Goal: Transaction & Acquisition: Purchase product/service

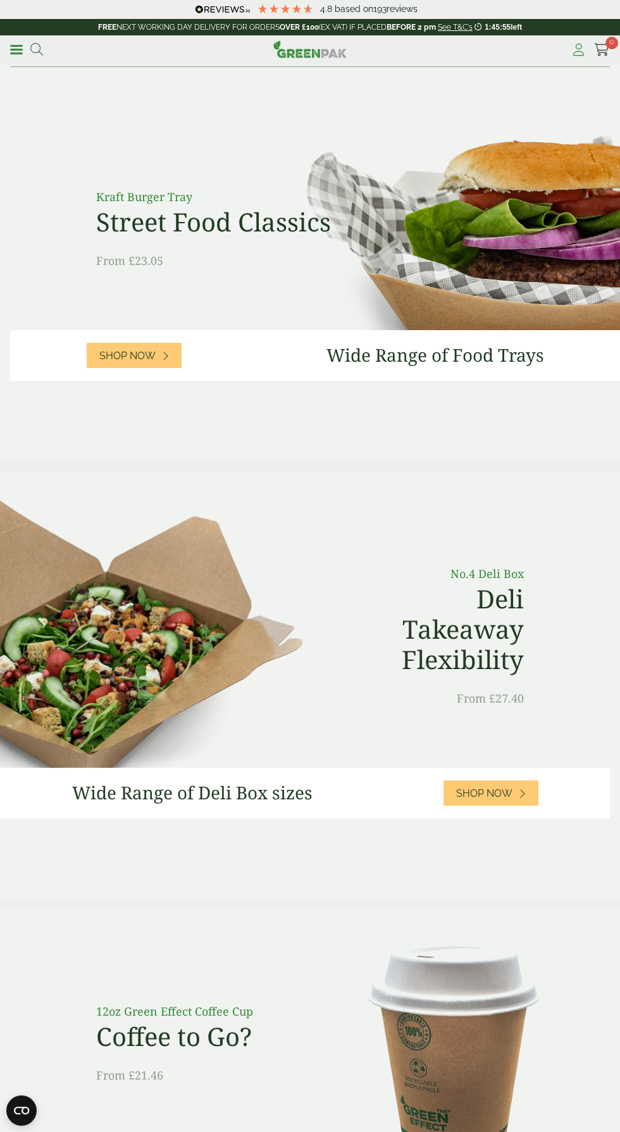
click at [575, 52] on icon at bounding box center [578, 50] width 16 height 13
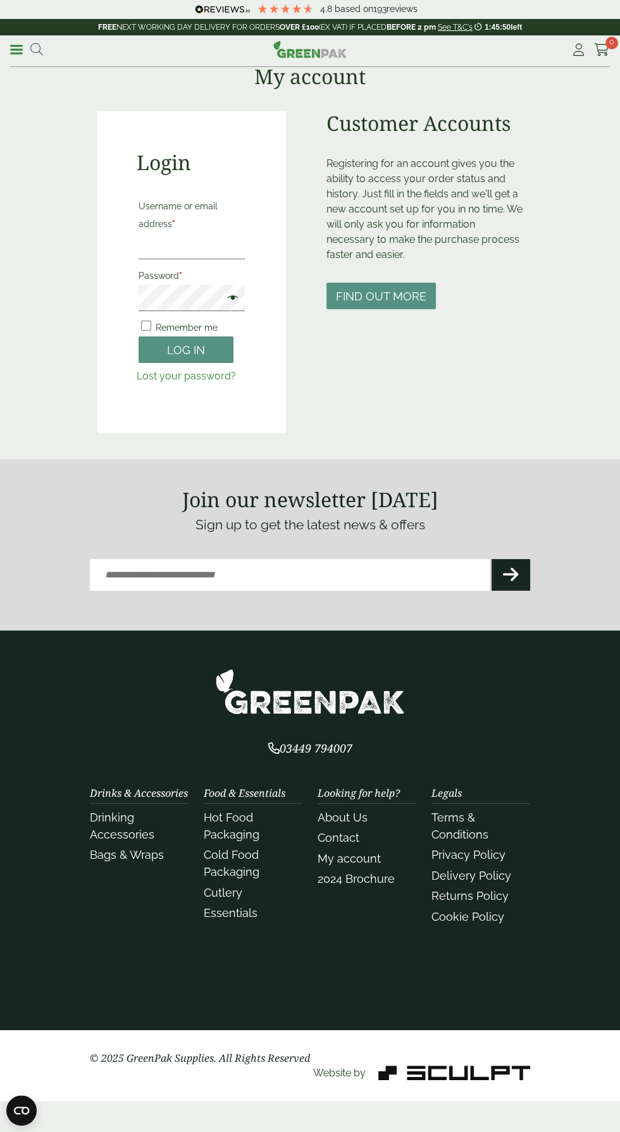
scroll to position [4, 0]
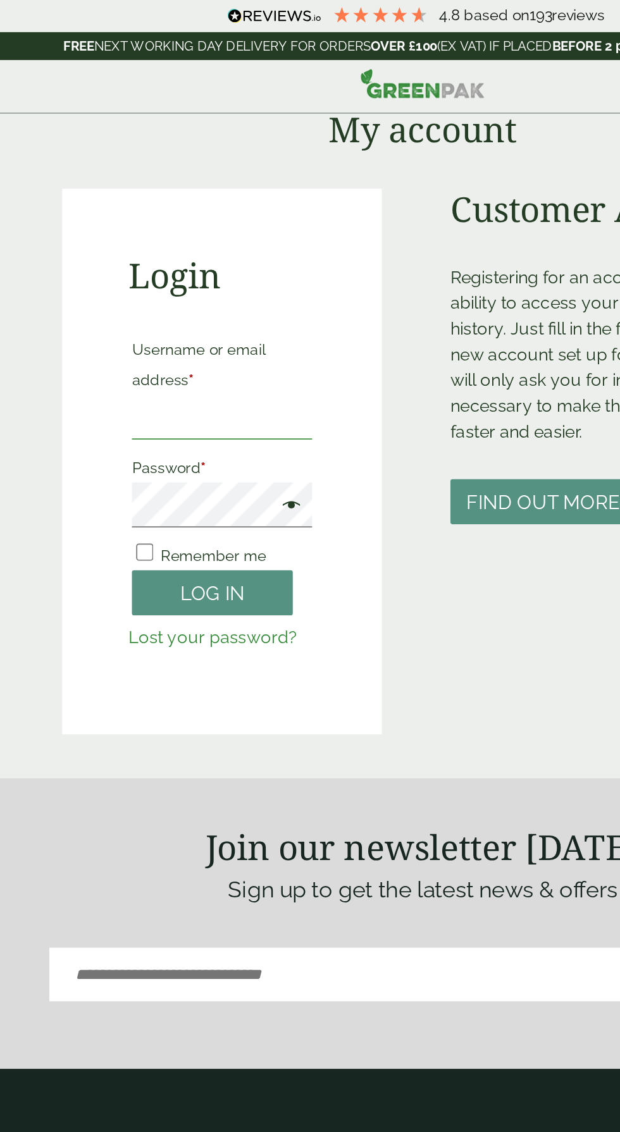
click at [193, 244] on input "Username or email address *" at bounding box center [191, 246] width 106 height 27
type input "**********"
click at [138, 336] on button "Log in" at bounding box center [185, 349] width 95 height 27
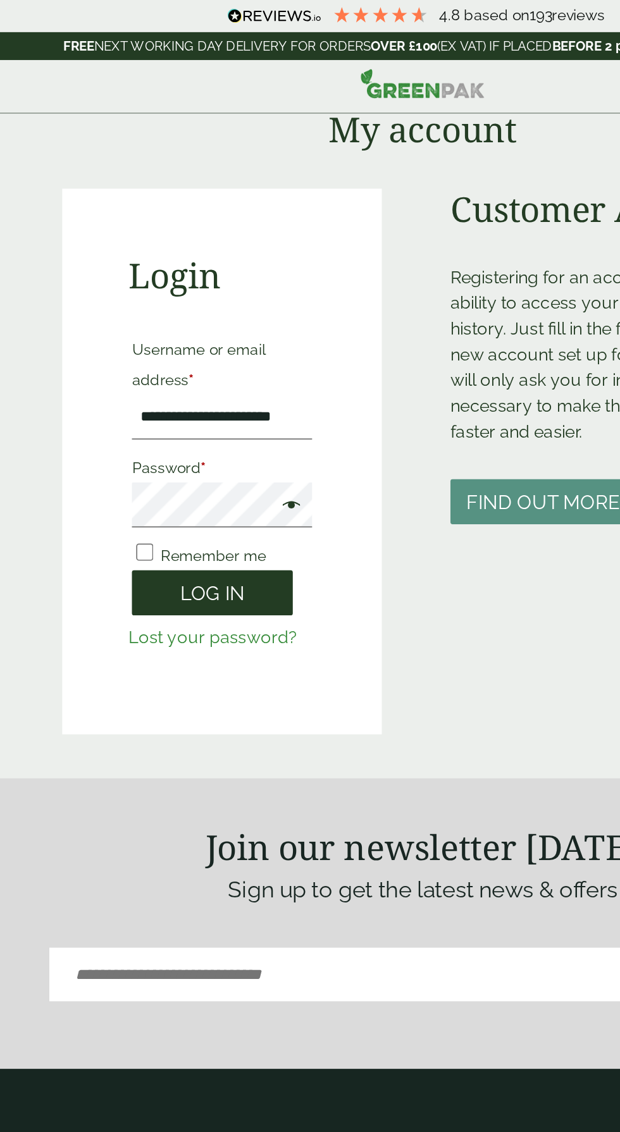
click at [205, 349] on button "Log in" at bounding box center [185, 349] width 95 height 27
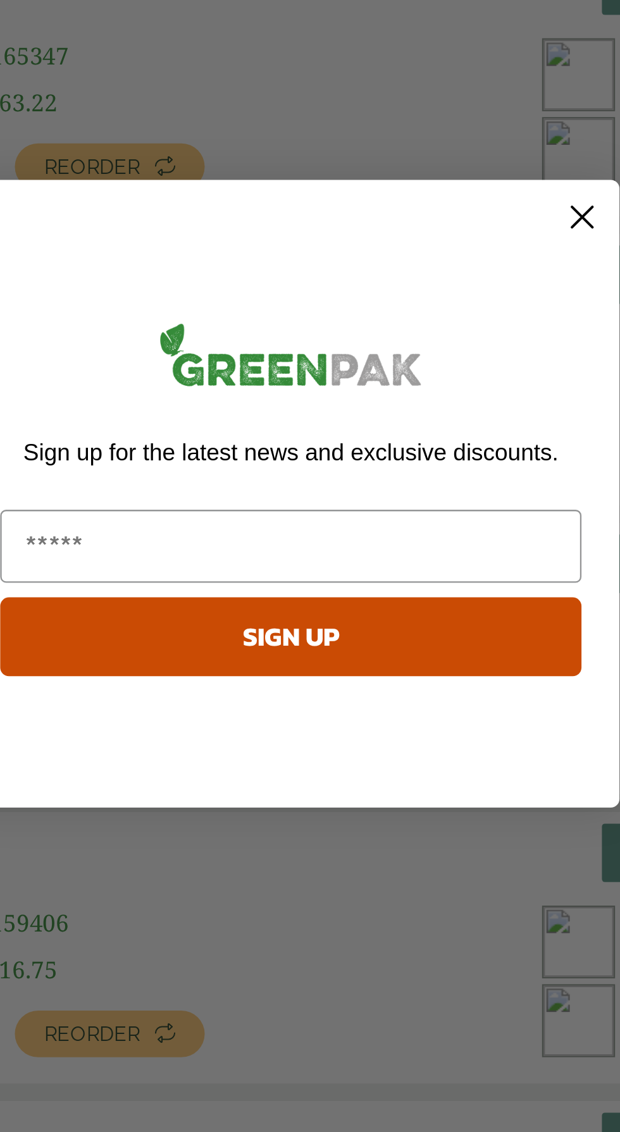
click at [434, 447] on icon "Close dialog" at bounding box center [436, 446] width 9 height 9
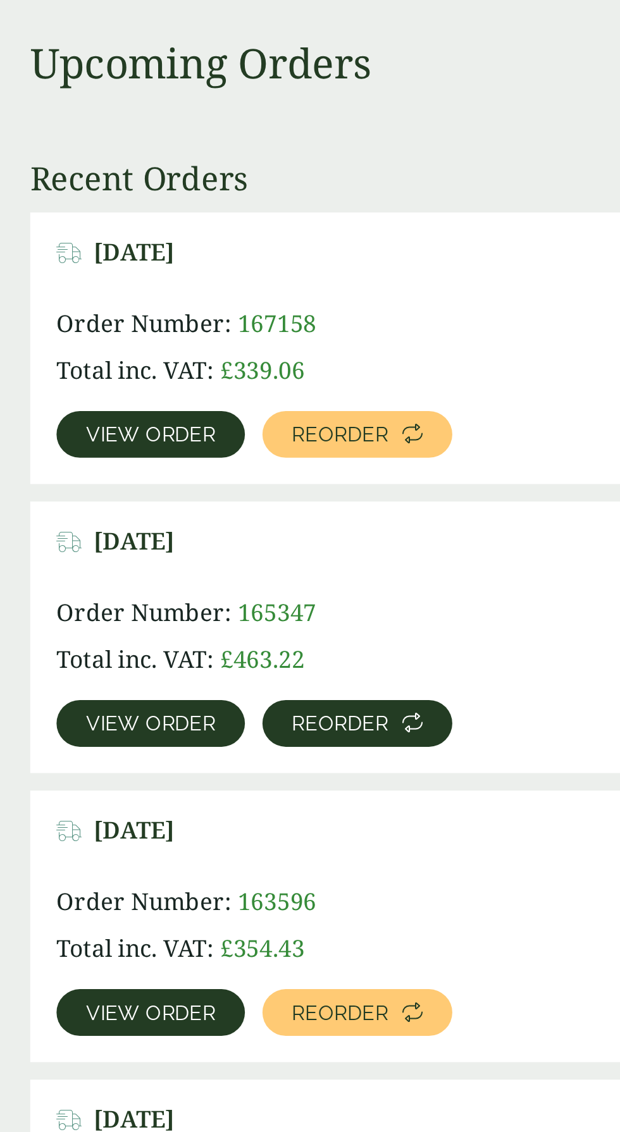
click at [236, 429] on link "Reorder" at bounding box center [231, 424] width 82 height 20
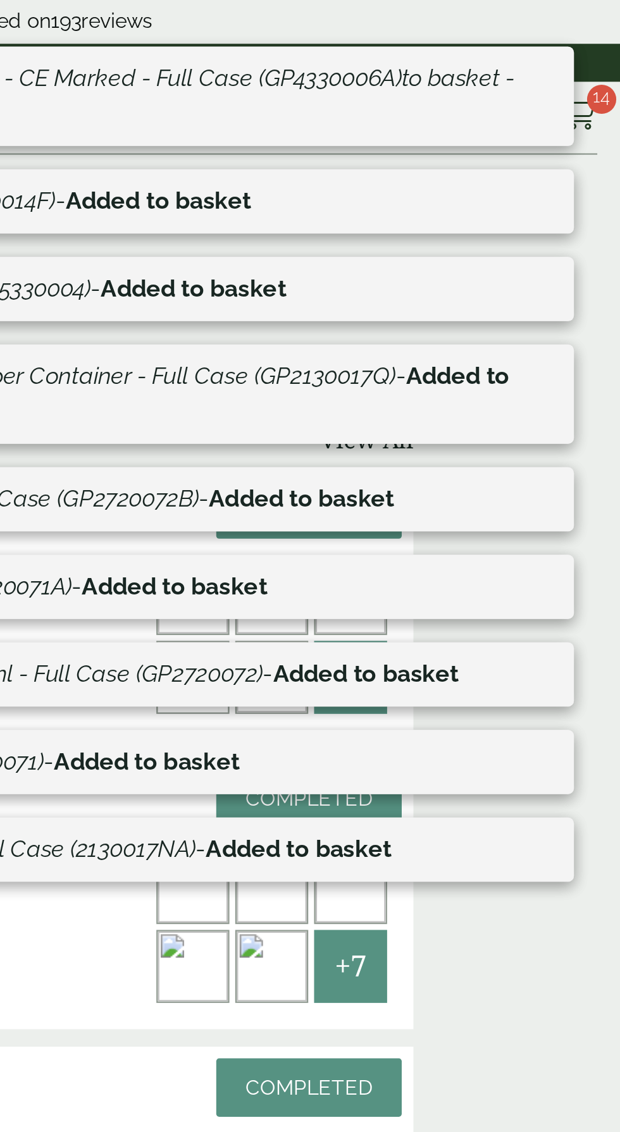
click at [385, 424] on div "Order Number: 165347 Total inc. VAT: £ 463.22 View order Reorder +7" at bounding box center [309, 402] width 417 height 66
click at [611, 42] on span "14" at bounding box center [611, 43] width 13 height 13
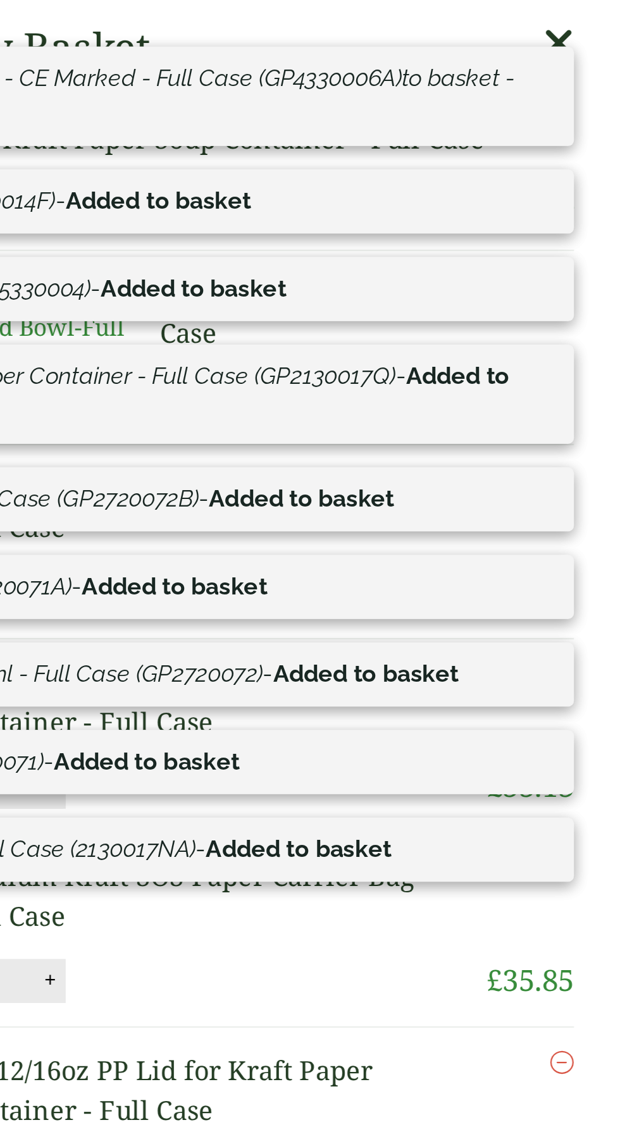
click at [538, 404] on link "Medium Kraft SOS Paper Carrier Bag - Full Case" at bounding box center [433, 388] width 207 height 32
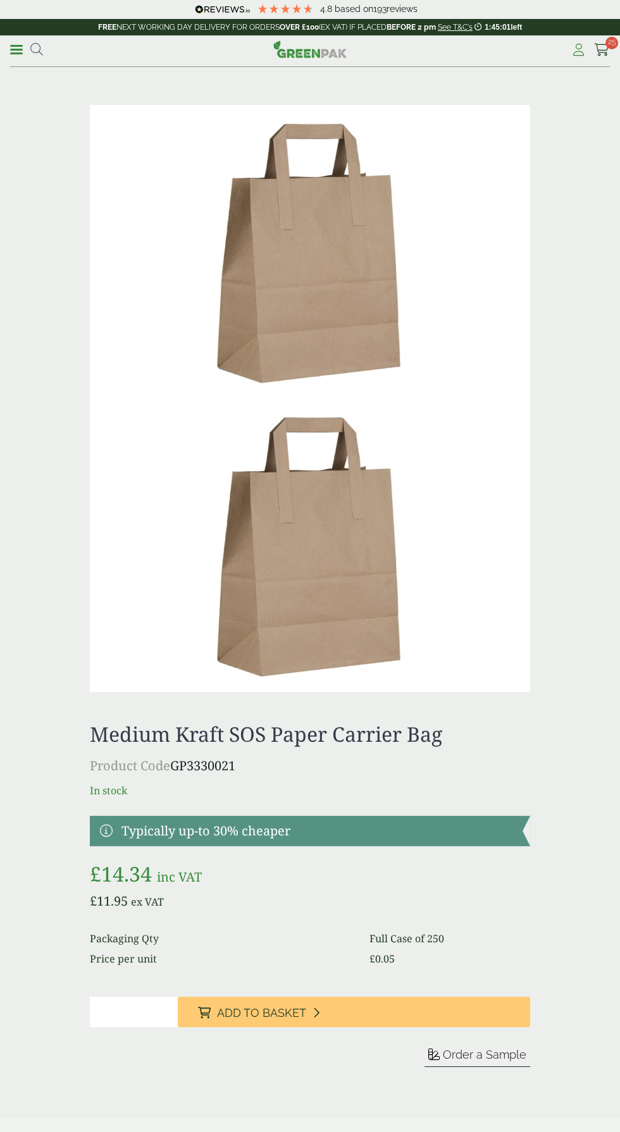
click at [581, 44] on icon at bounding box center [578, 50] width 16 height 13
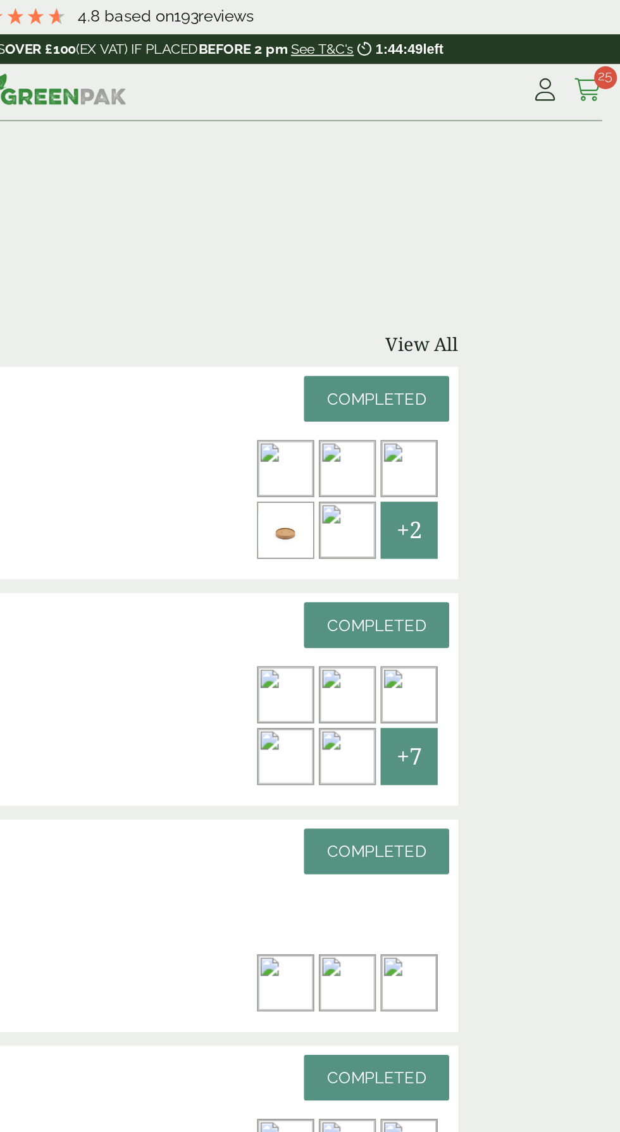
click at [601, 44] on icon at bounding box center [602, 50] width 16 height 13
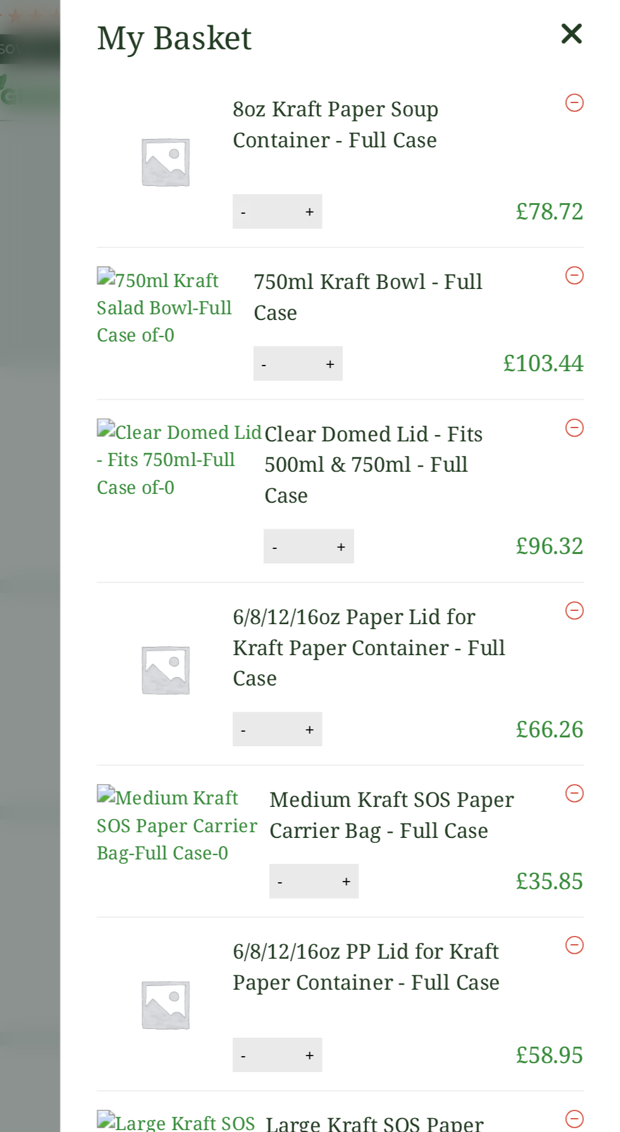
click at [410, 116] on button "-" at bounding box center [411, 117] width 10 height 11
type input "*"
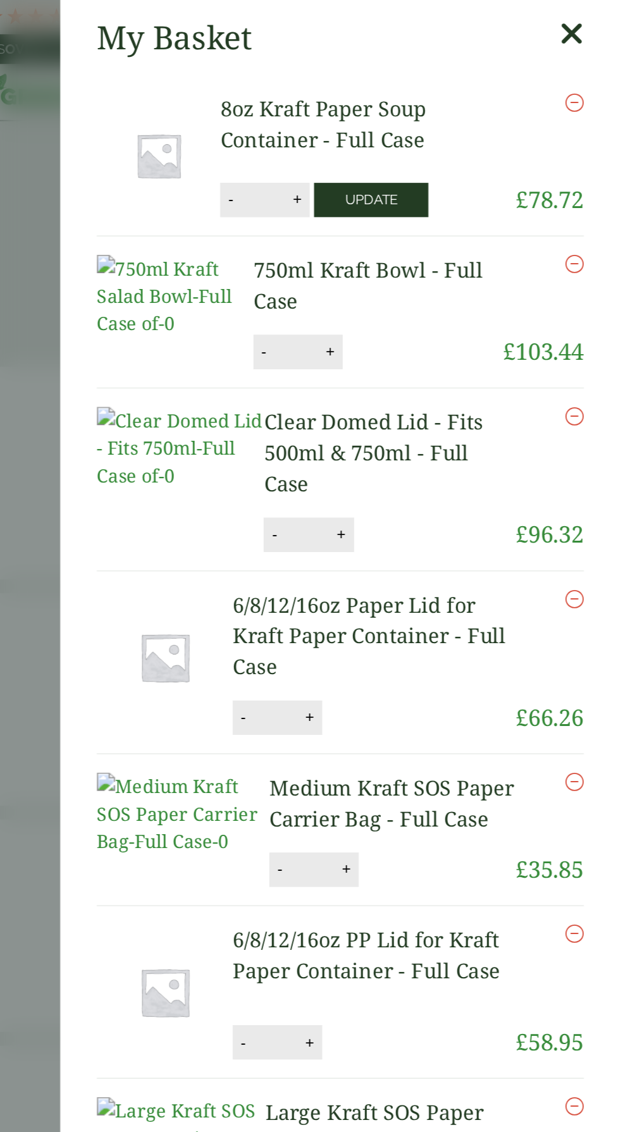
click at [476, 102] on button "Update" at bounding box center [481, 110] width 63 height 19
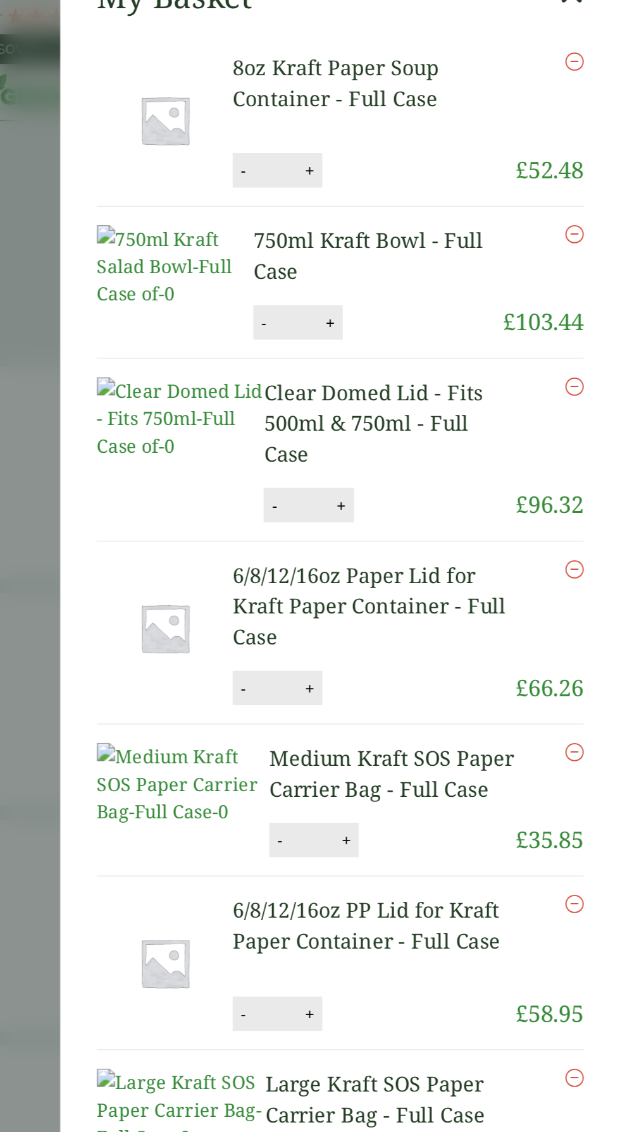
scroll to position [80, 0]
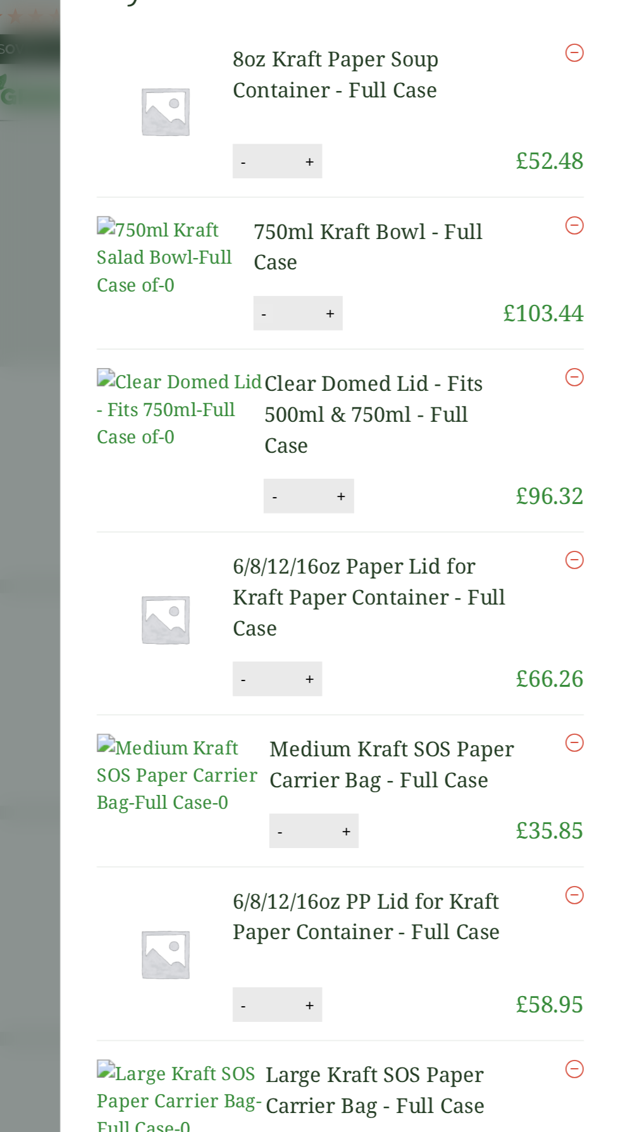
click at [417, 168] on button "-" at bounding box center [422, 173] width 10 height 11
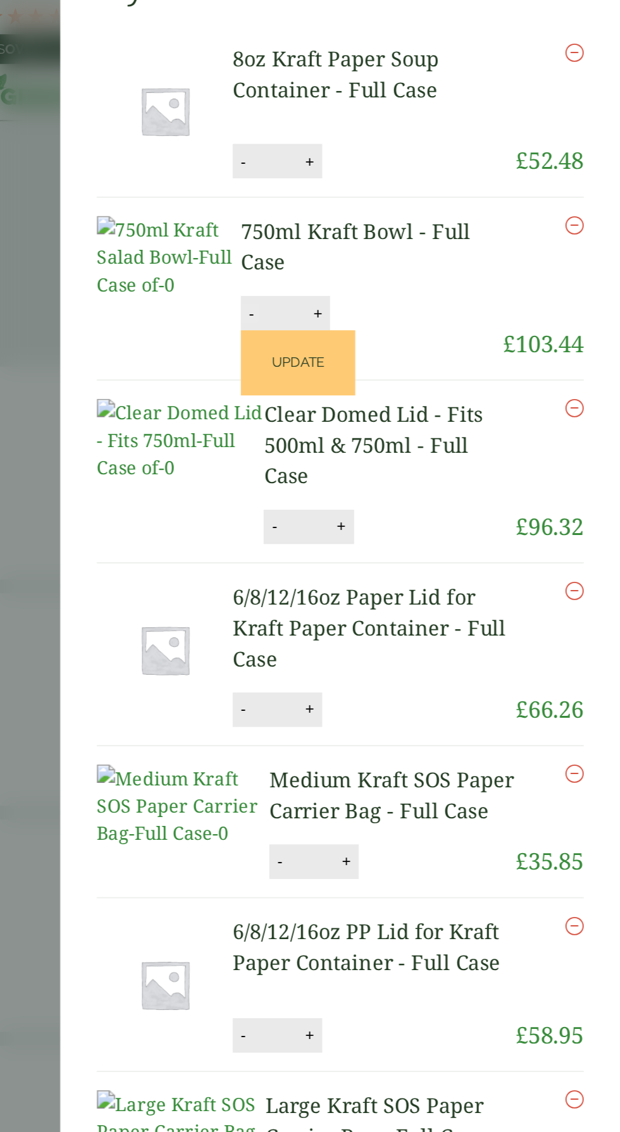
click at [410, 168] on button "-" at bounding box center [415, 173] width 10 height 11
type input "*"
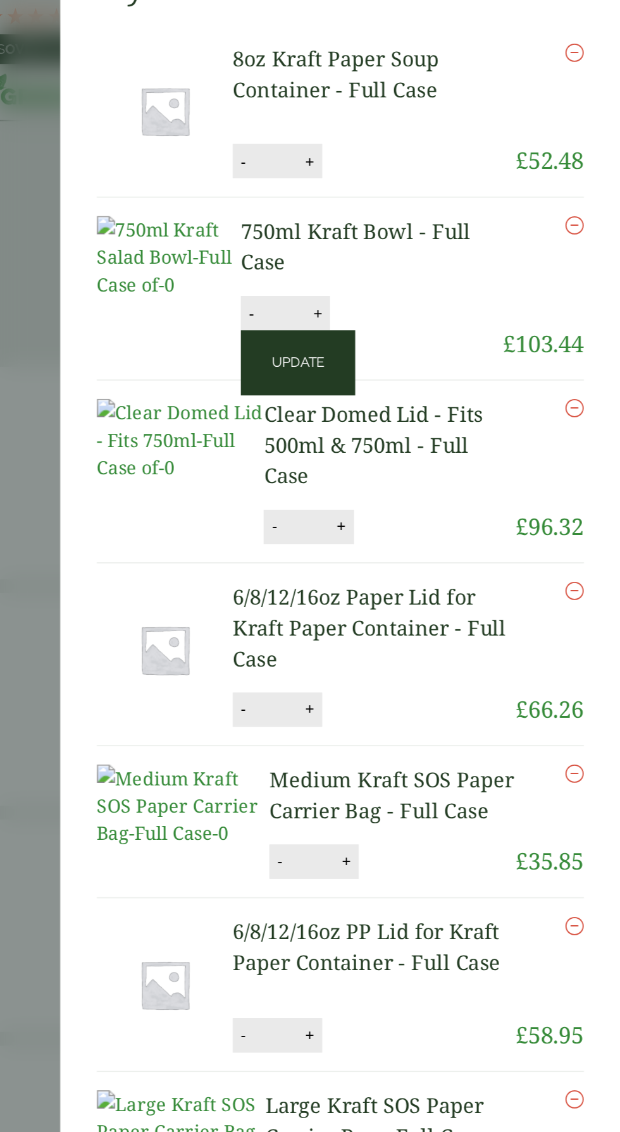
click at [473, 183] on button "Update" at bounding box center [441, 200] width 63 height 35
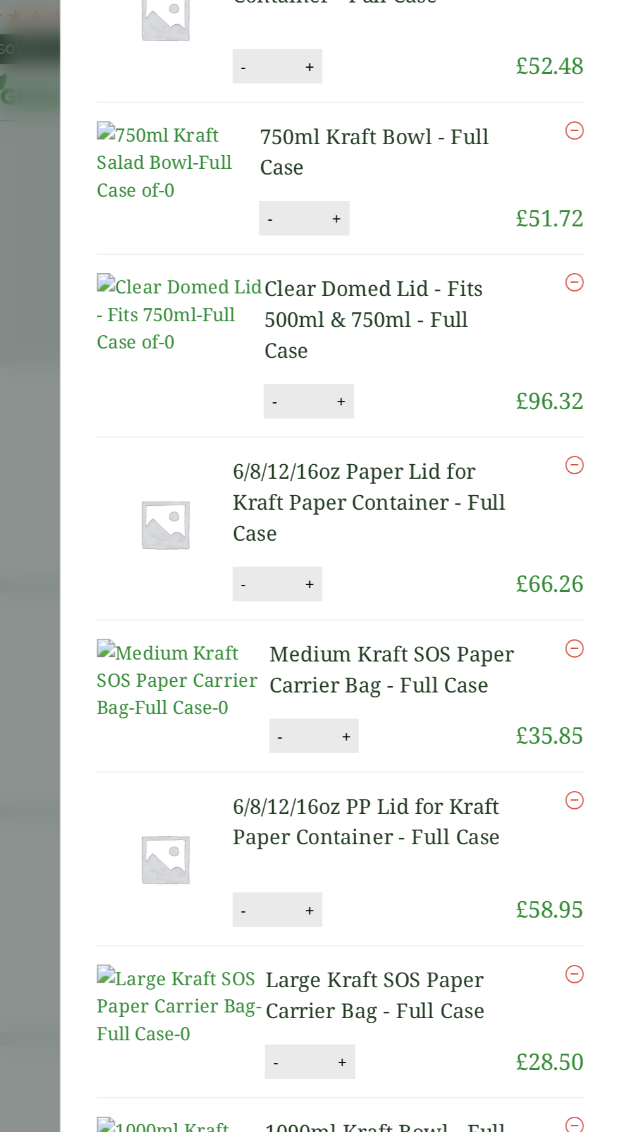
scroll to position [133, 0]
click at [423, 216] on button "-" at bounding box center [428, 221] width 10 height 11
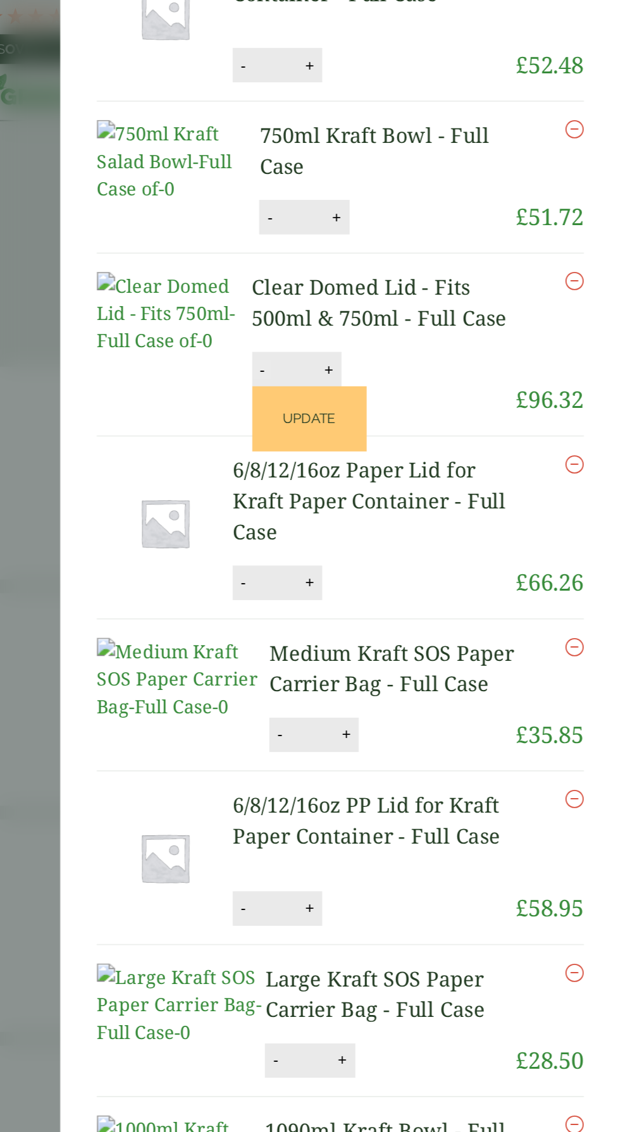
click at [417, 203] on button "-" at bounding box center [422, 204] width 10 height 11
type input "*"
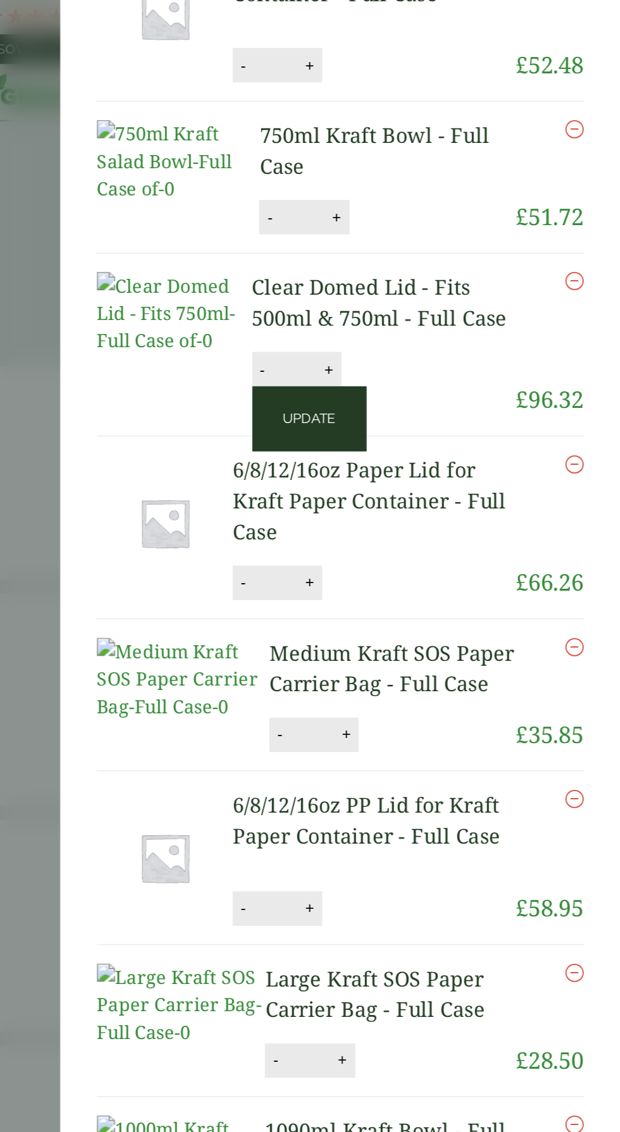
click at [479, 214] on button "Update" at bounding box center [447, 231] width 63 height 35
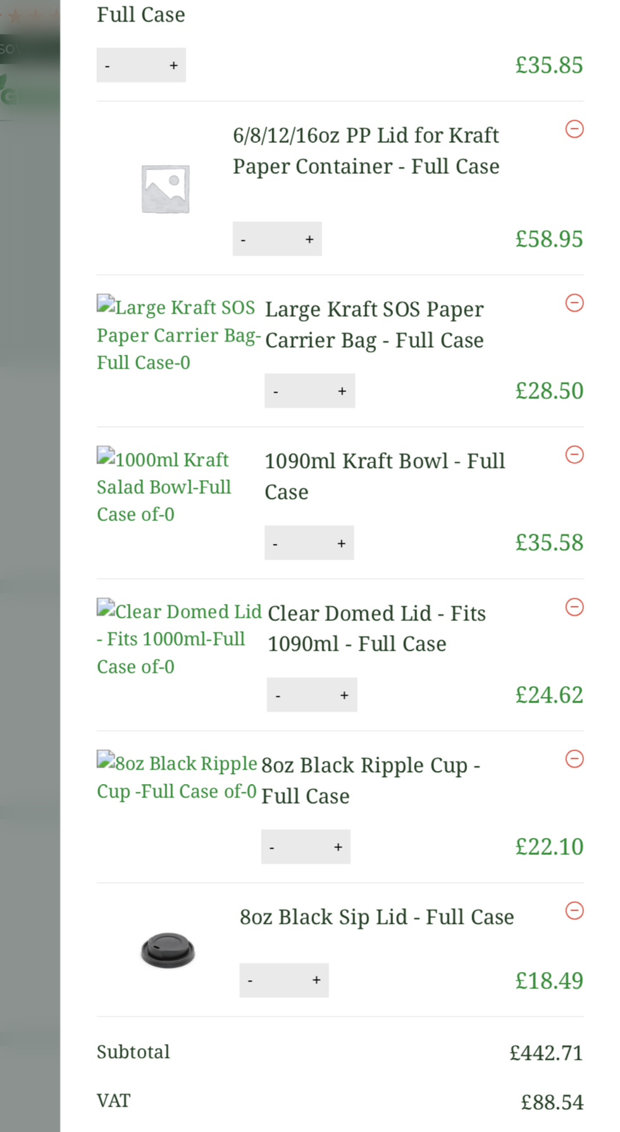
scroll to position [505, 0]
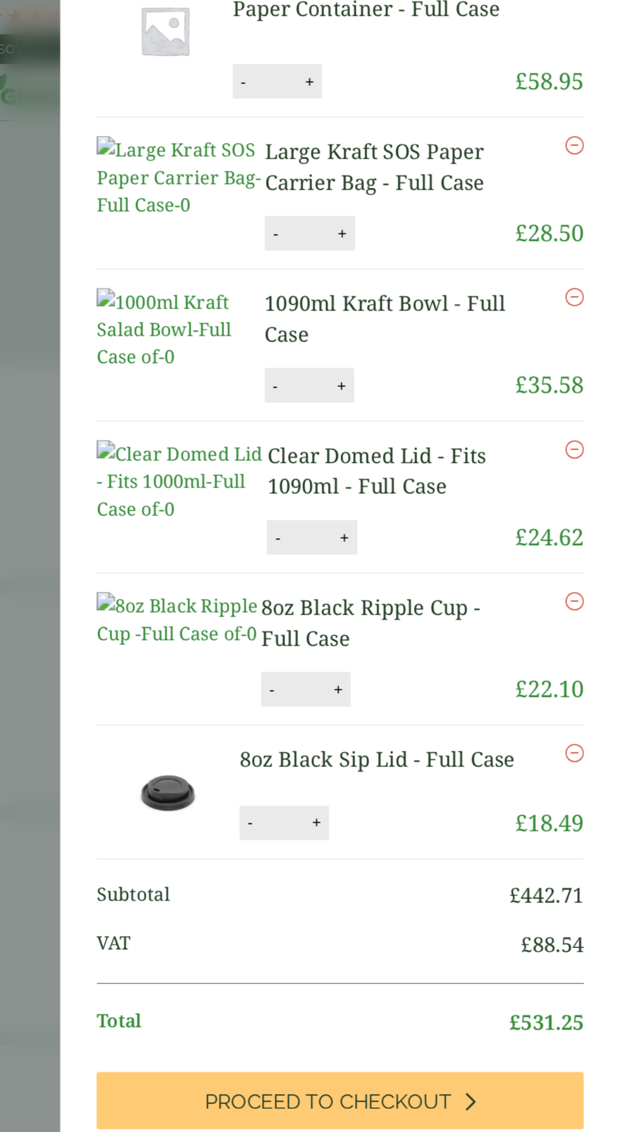
click at [592, 338] on icon "Remove this item" at bounding box center [594, 333] width 10 height 10
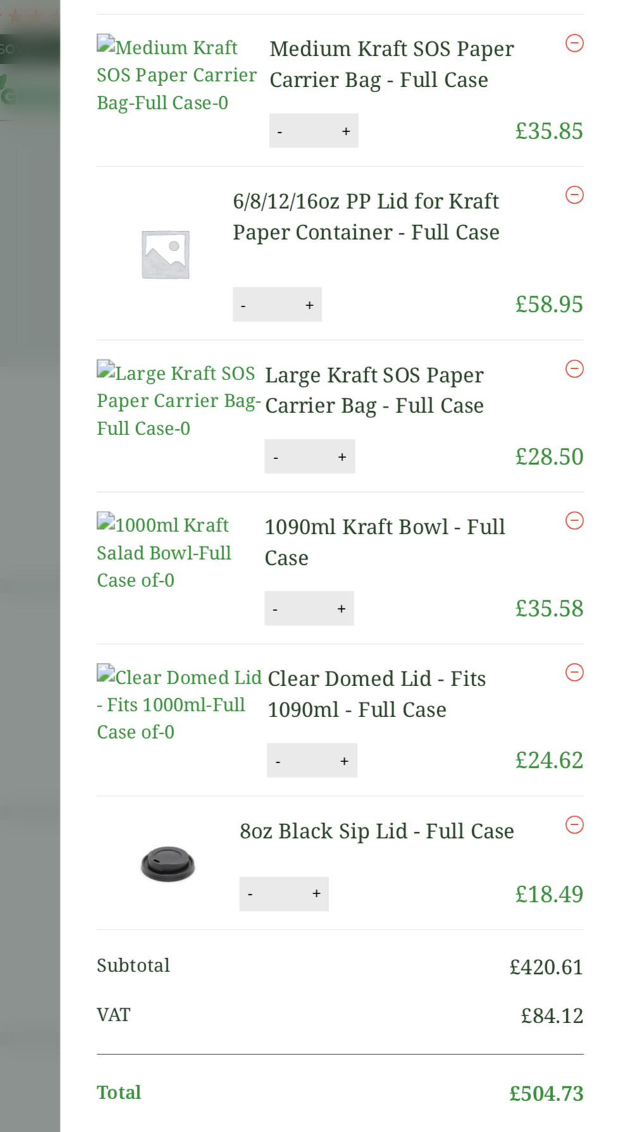
scroll to position [473, 0]
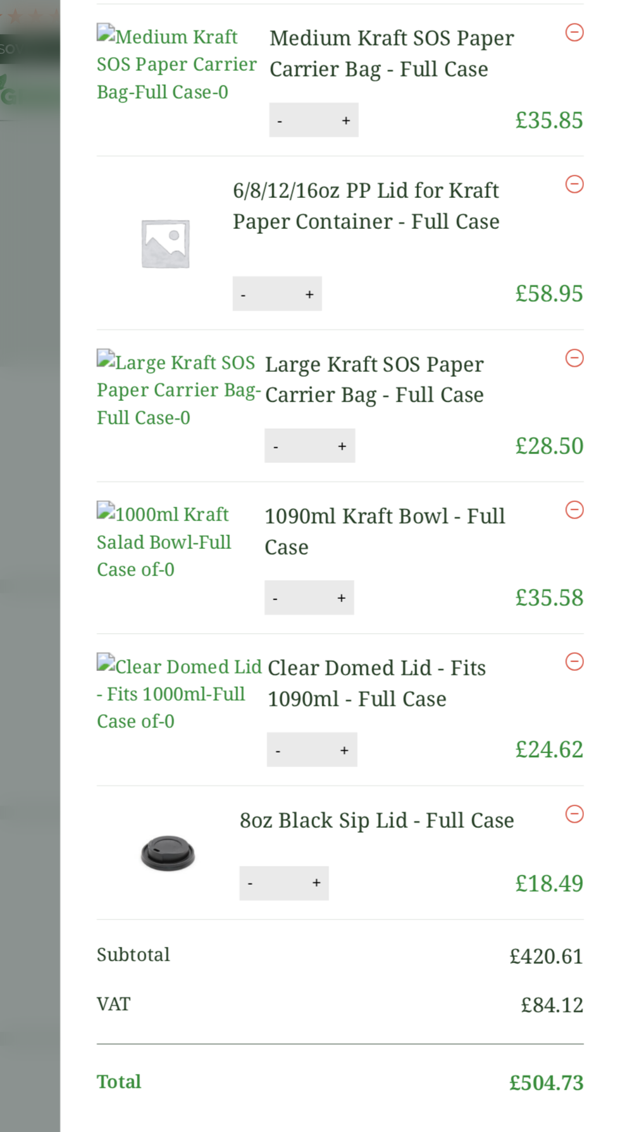
click at [594, 445] on icon "Remove this item" at bounding box center [594, 450] width 10 height 10
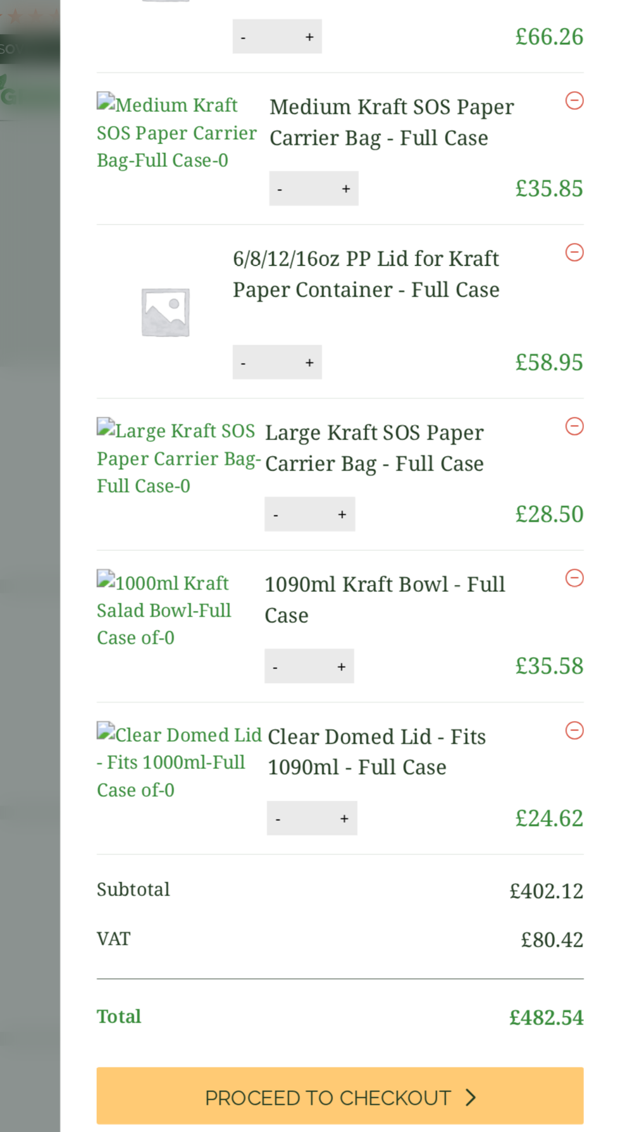
scroll to position [450, 0]
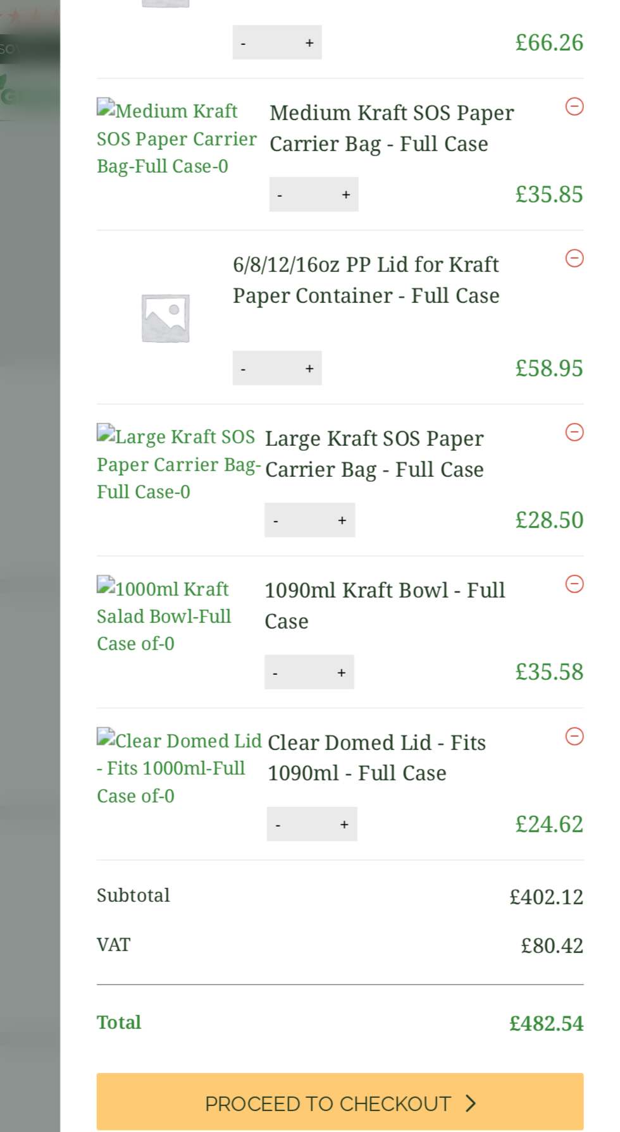
click at [593, 328] on icon "Remove this item" at bounding box center [594, 323] width 10 height 10
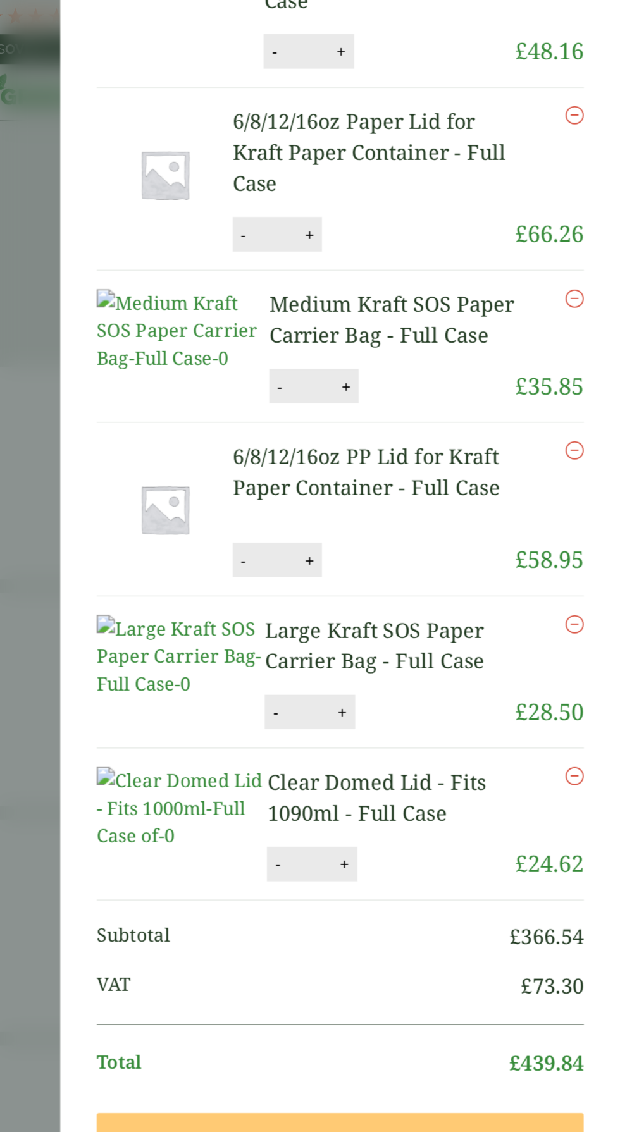
scroll to position [366, 0]
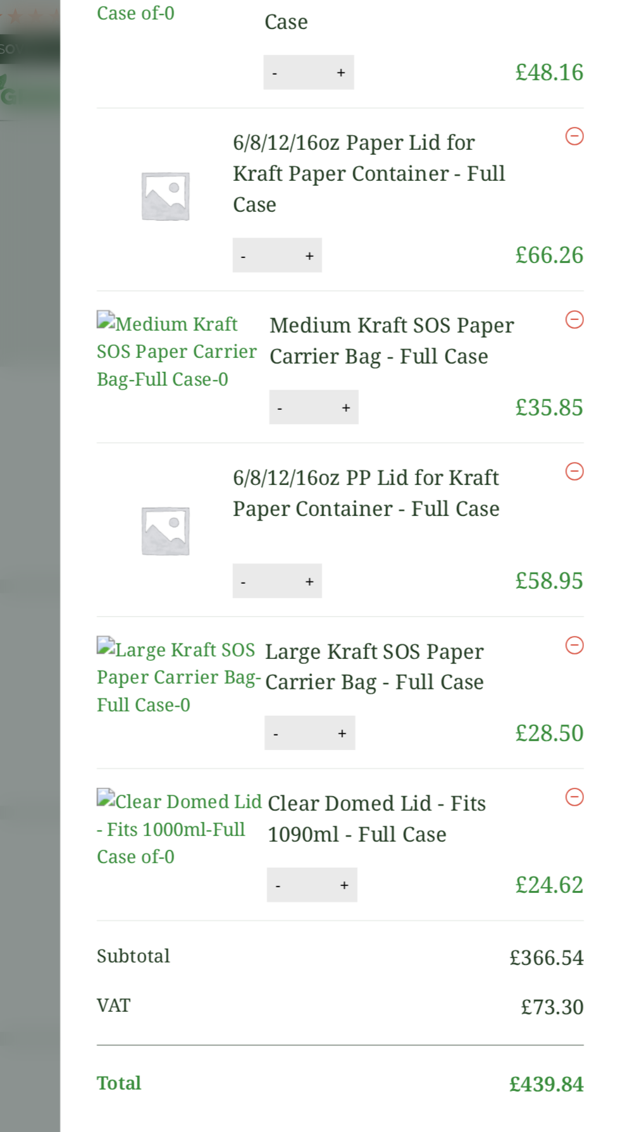
click at [594, 436] on icon "Remove this item" at bounding box center [594, 441] width 10 height 10
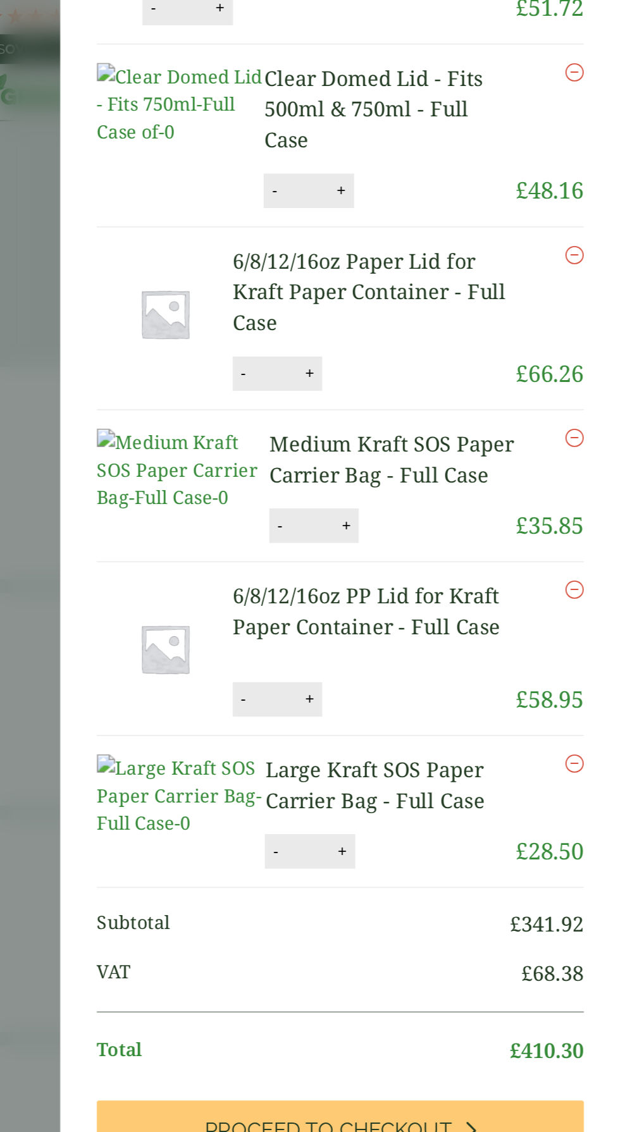
scroll to position [178, 0]
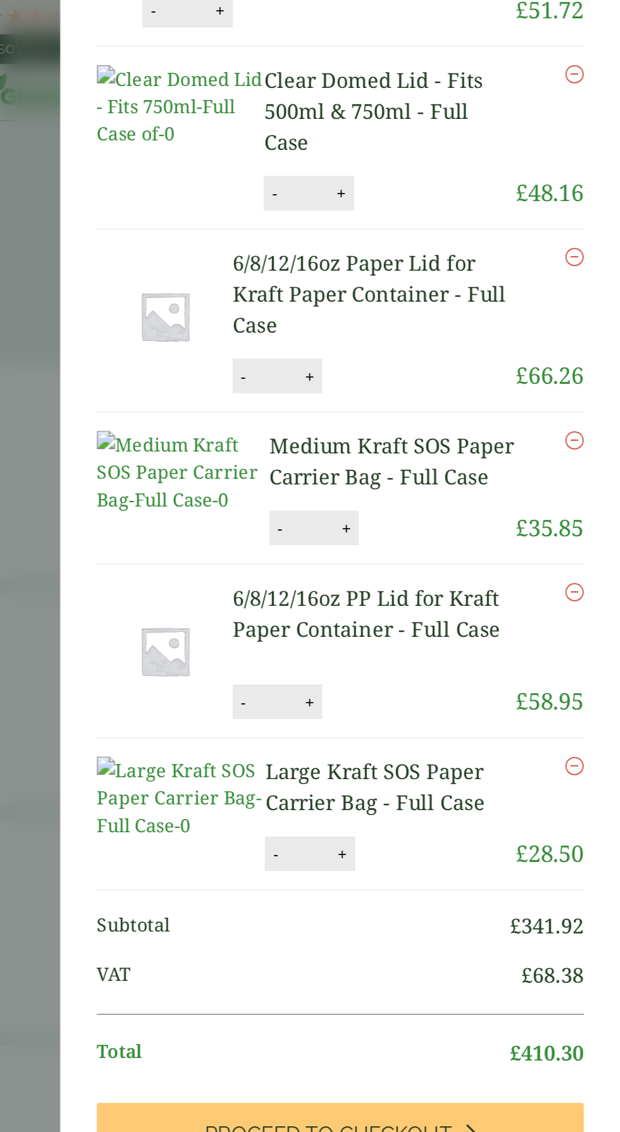
click at [410, 386] on button "-" at bounding box center [411, 388] width 10 height 11
type input "*"
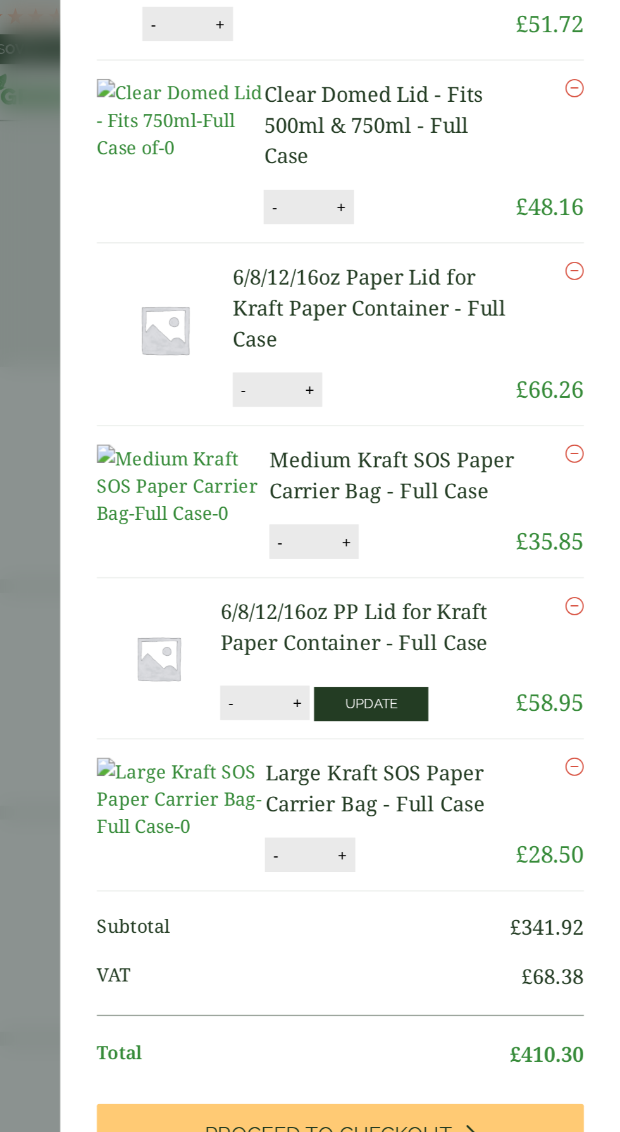
click at [487, 384] on button "Update" at bounding box center [481, 389] width 63 height 19
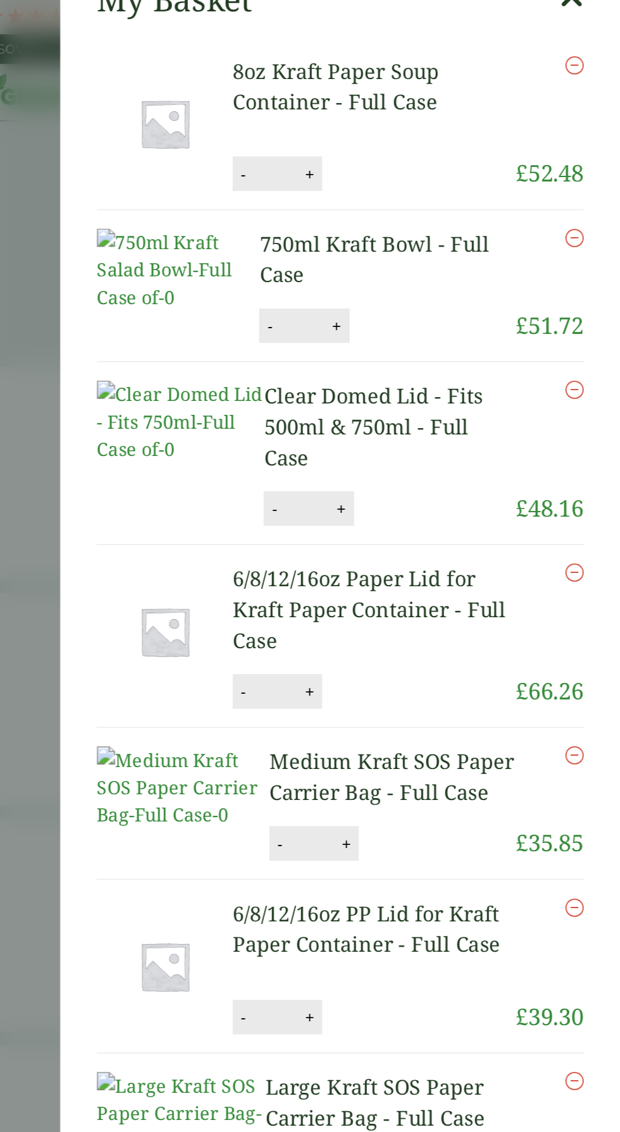
scroll to position [15, 0]
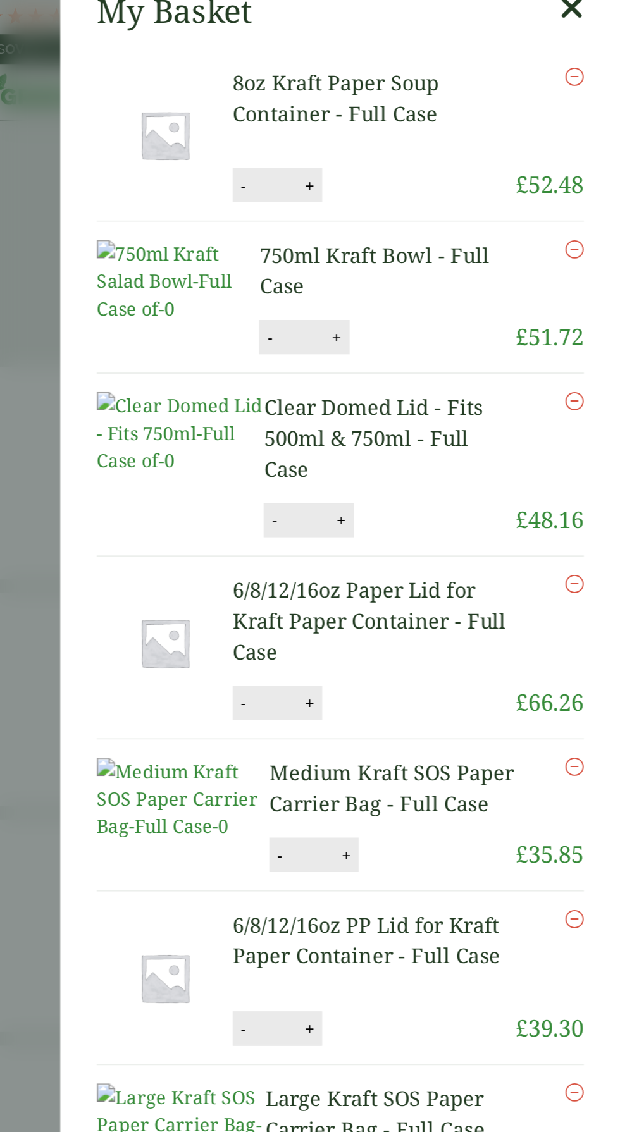
click at [594, 318] on icon "Remove this item" at bounding box center [594, 323] width 10 height 10
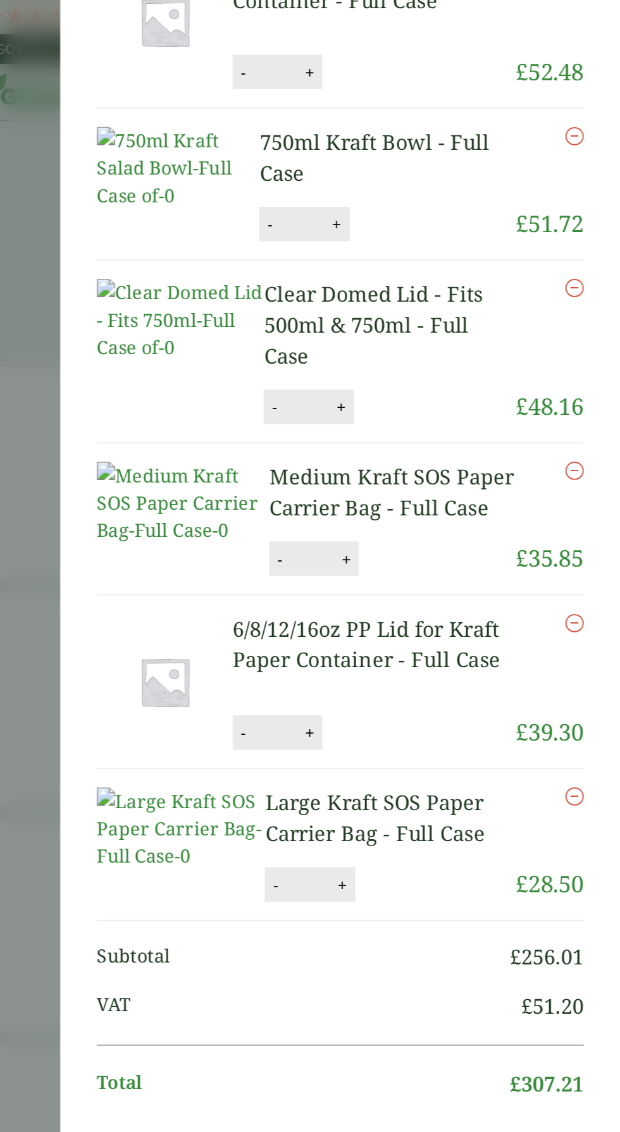
scroll to position [0, 0]
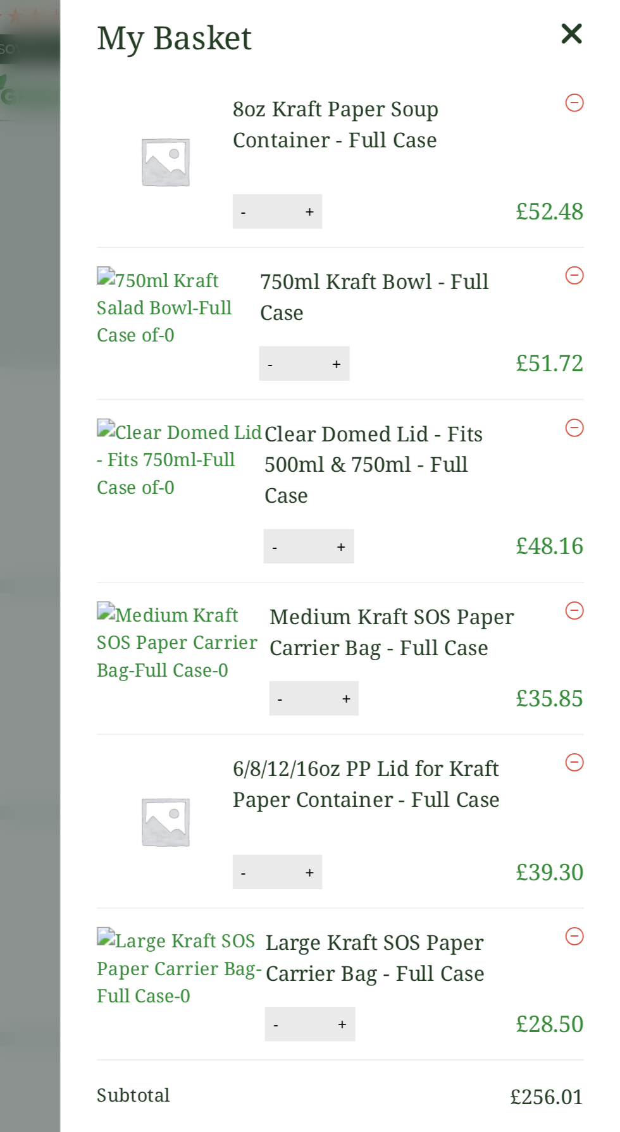
click at [596, 13] on icon at bounding box center [592, 19] width 13 height 18
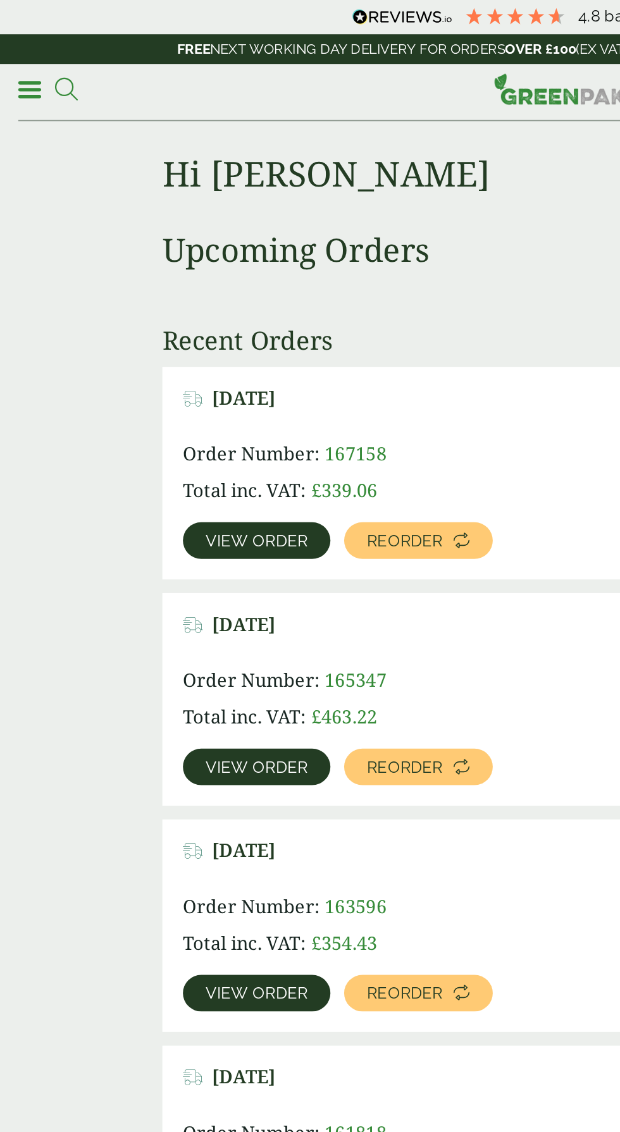
click at [35, 46] on icon at bounding box center [36, 49] width 13 height 13
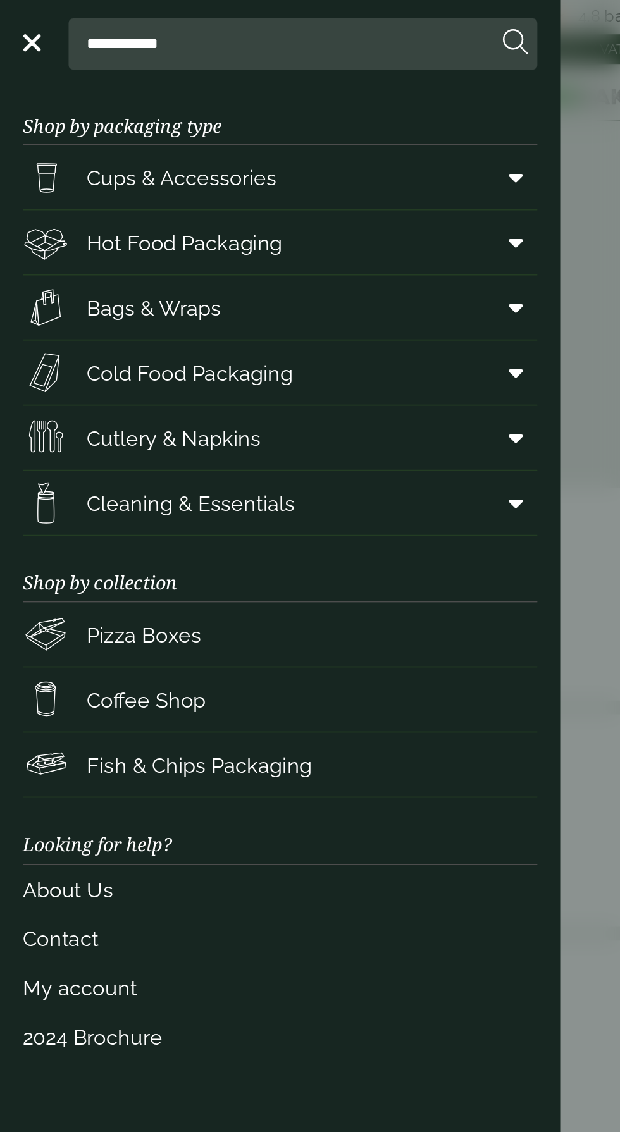
type input "**********"
click at [278, 16] on button at bounding box center [285, 24] width 14 height 16
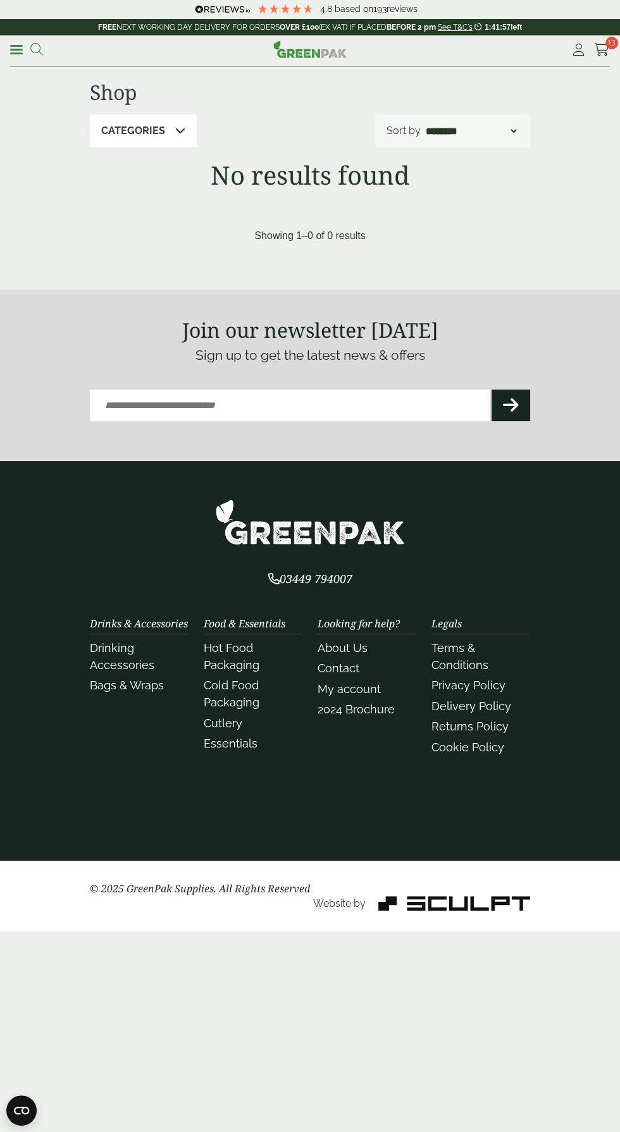
click at [39, 43] on icon at bounding box center [36, 49] width 13 height 13
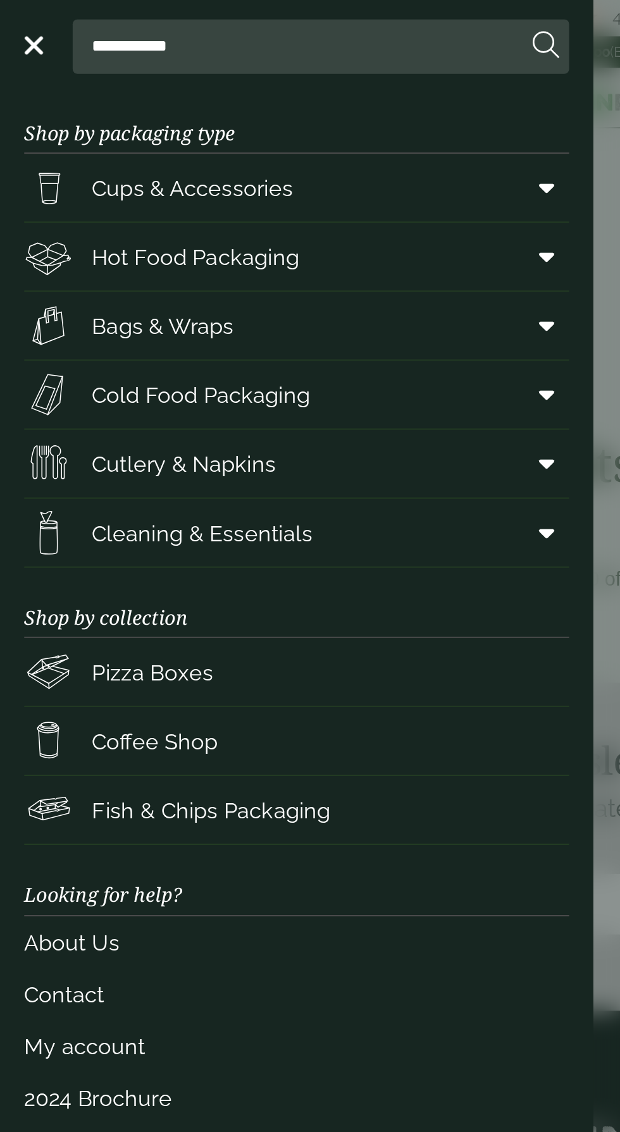
click at [72, 168] on span "Bags & Wraps" at bounding box center [85, 170] width 74 height 17
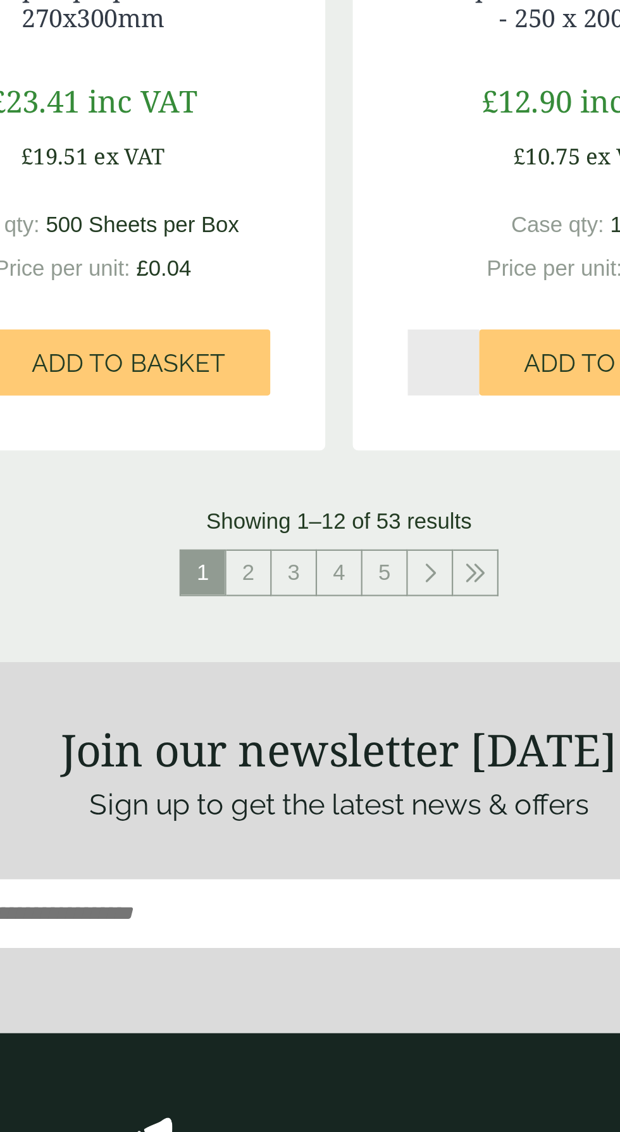
scroll to position [2099, 0]
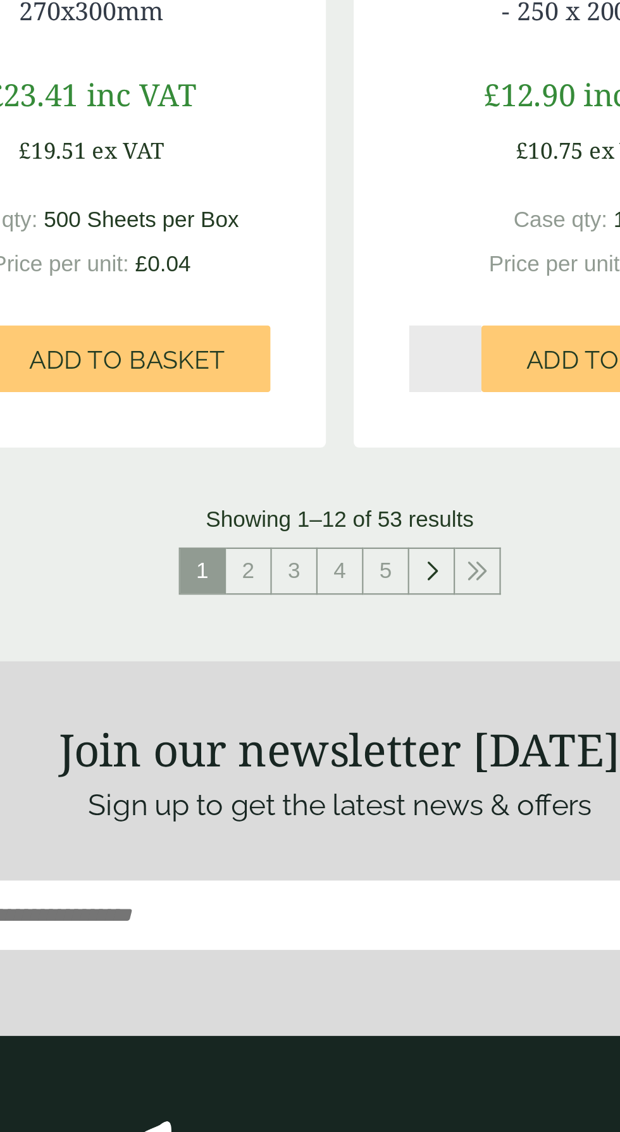
click at [347, 663] on link at bounding box center [351, 661] width 20 height 20
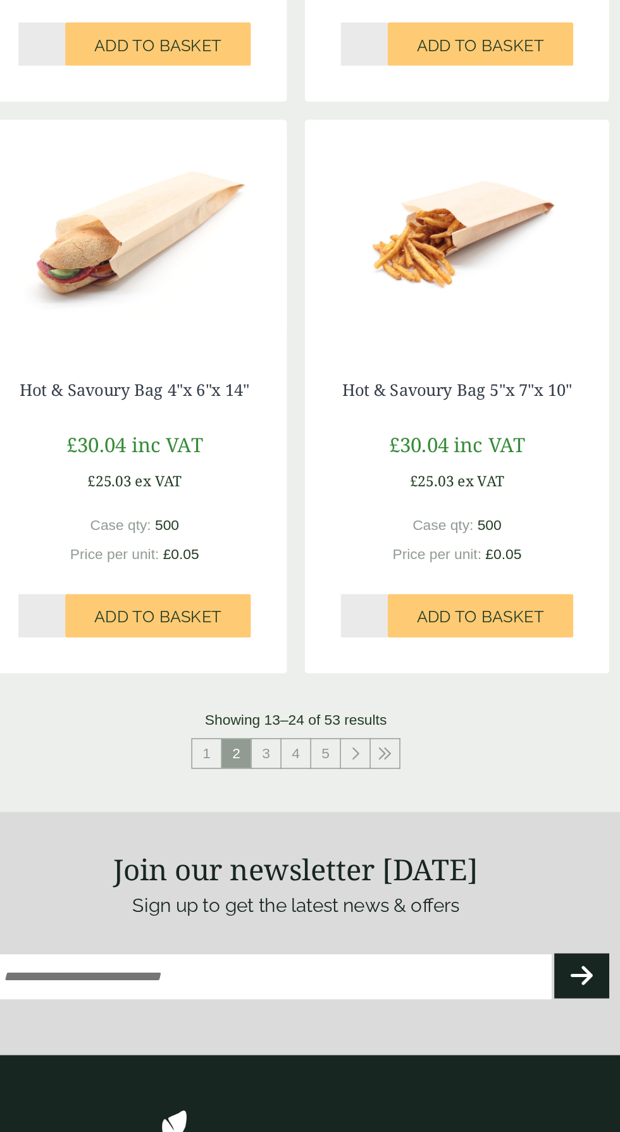
scroll to position [1915, 0]
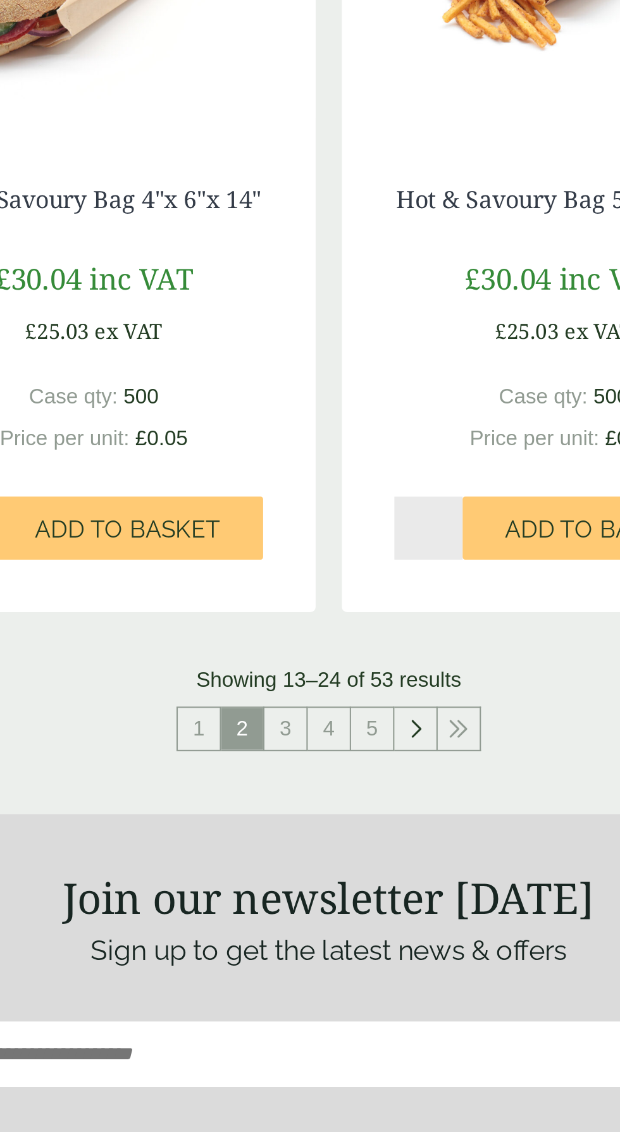
click at [349, 831] on icon at bounding box center [351, 831] width 6 height 10
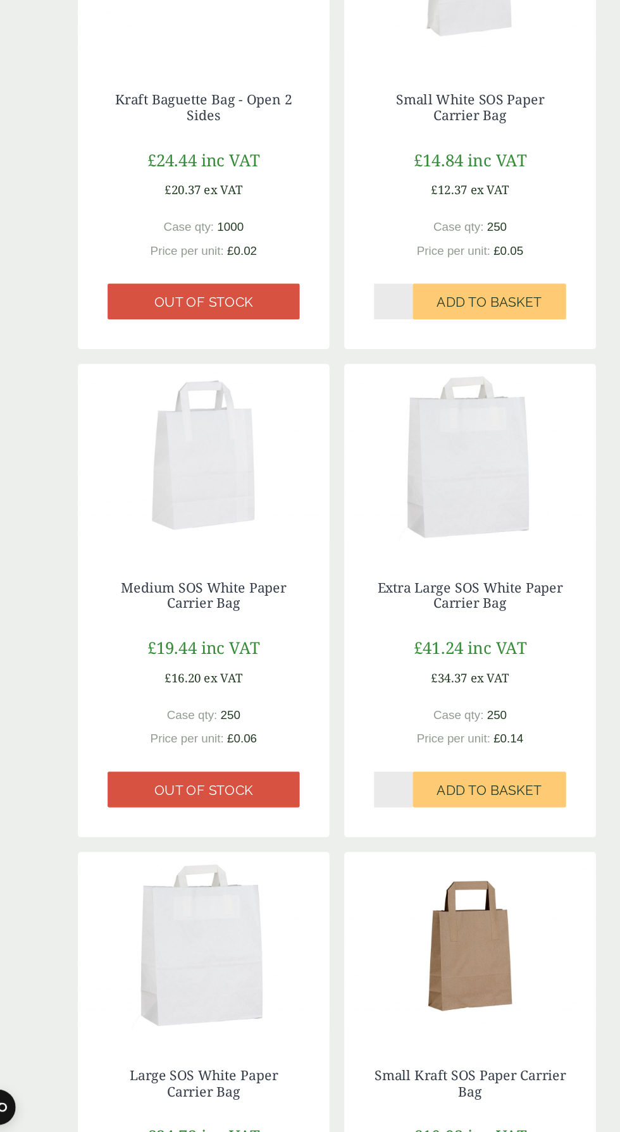
scroll to position [577, 0]
